Goal: Find specific page/section: Find specific page/section

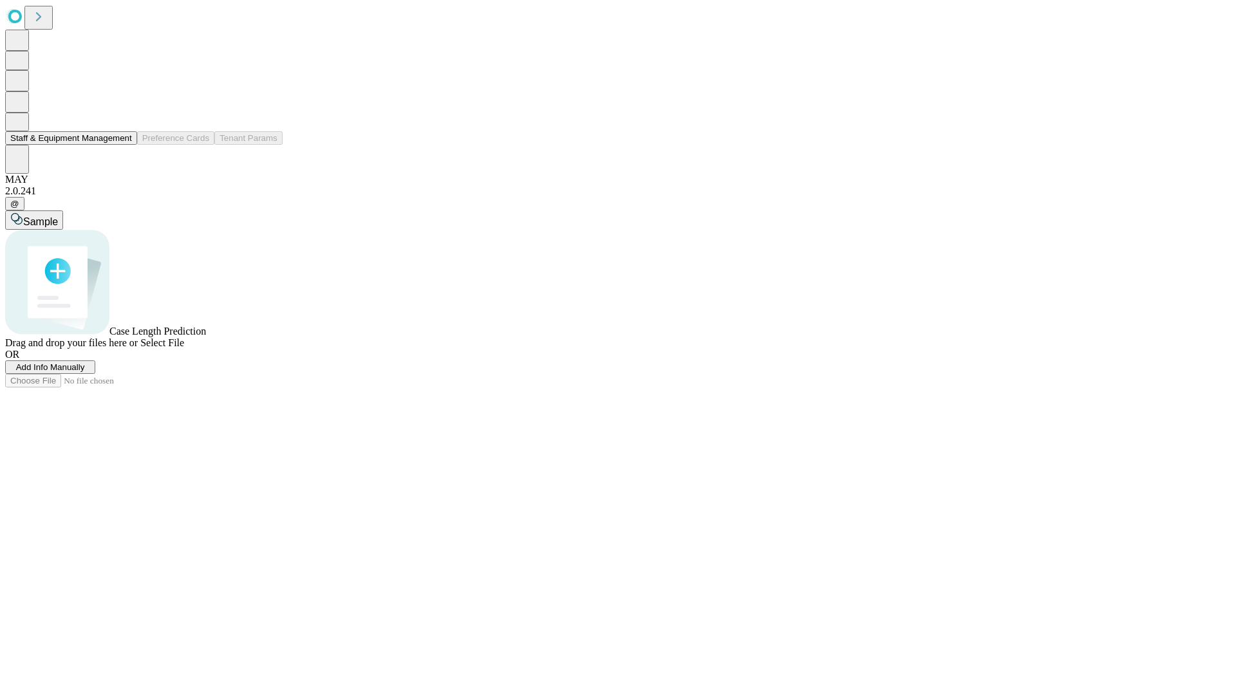
click at [123, 145] on button "Staff & Equipment Management" at bounding box center [71, 138] width 132 height 14
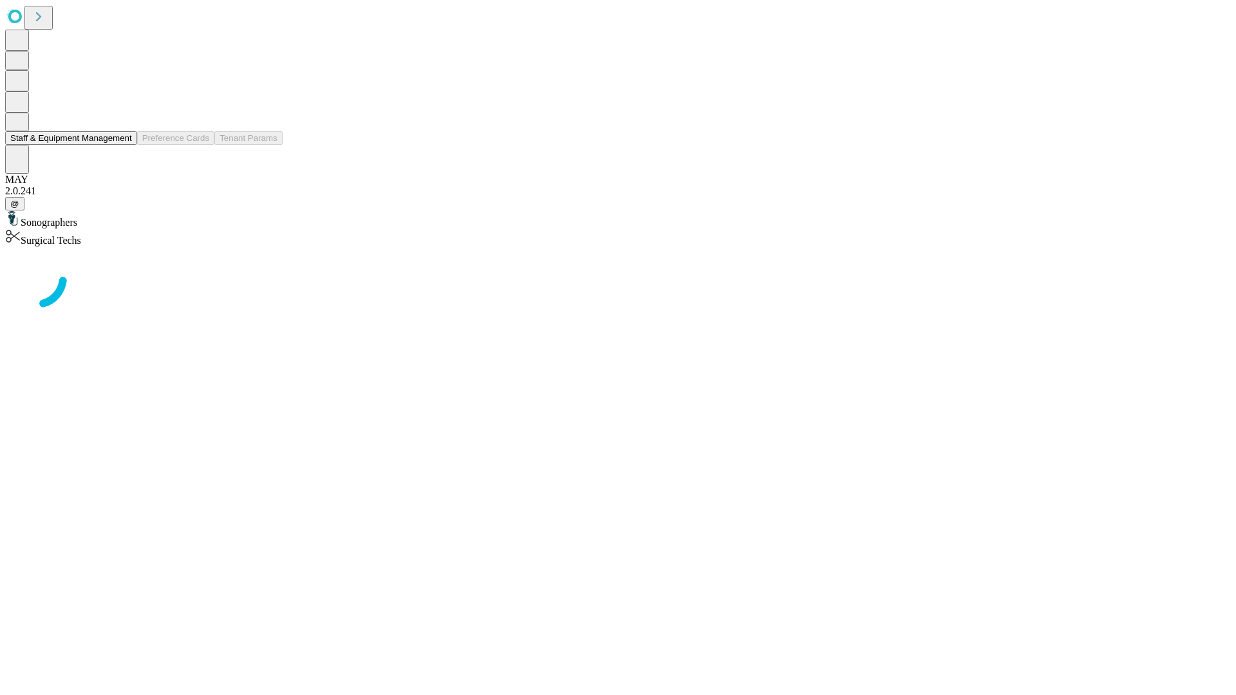
click at [123, 145] on button "Staff & Equipment Management" at bounding box center [71, 138] width 132 height 14
